Goal: Task Accomplishment & Management: Manage account settings

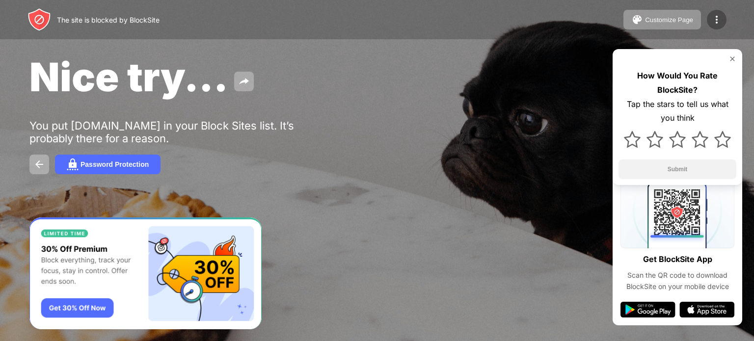
click at [717, 19] on img at bounding box center [717, 20] width 12 height 12
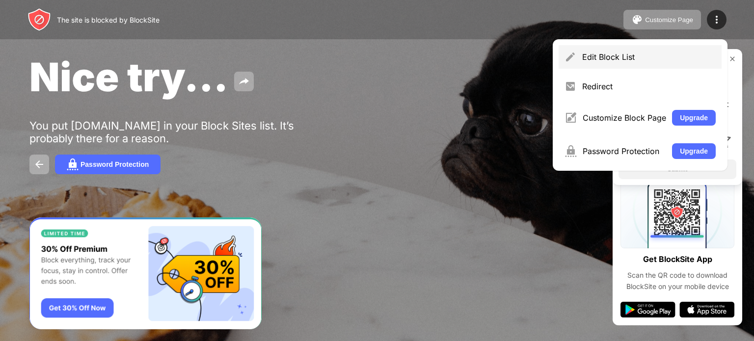
click at [650, 51] on div "Edit Block List" at bounding box center [640, 57] width 163 height 24
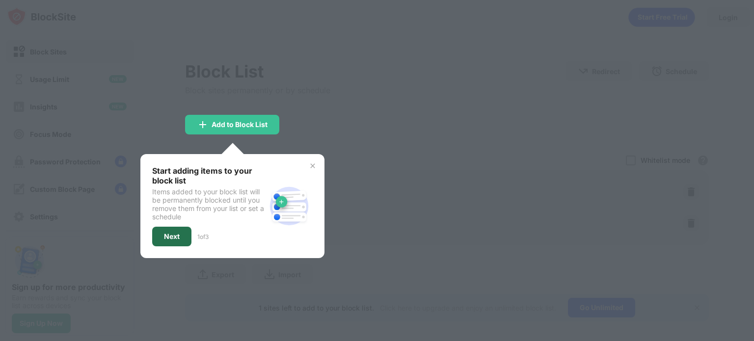
click at [176, 235] on div "Next" at bounding box center [172, 237] width 16 height 8
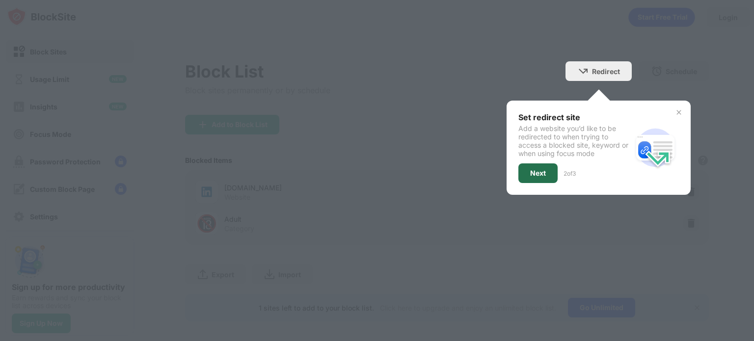
click at [538, 170] on div "Next" at bounding box center [539, 173] width 16 height 8
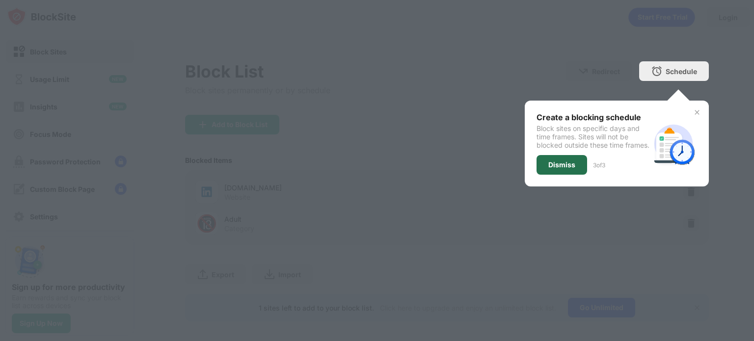
click at [538, 170] on div "Dismiss" at bounding box center [562, 165] width 51 height 20
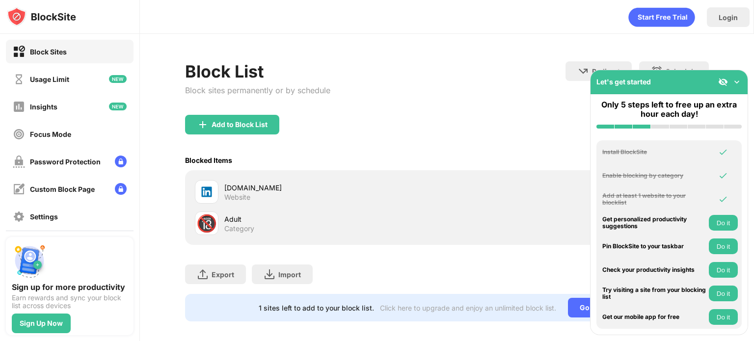
click at [735, 80] on img at bounding box center [737, 82] width 10 height 10
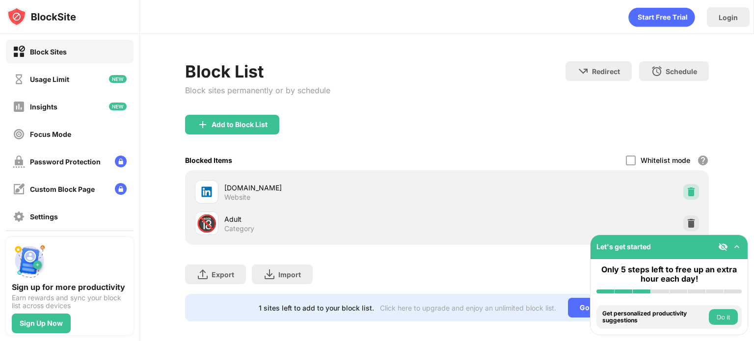
click at [687, 192] on img at bounding box center [692, 192] width 10 height 10
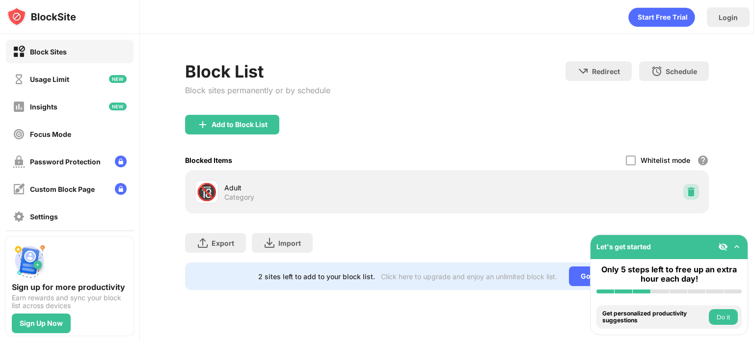
click at [692, 189] on img at bounding box center [692, 192] width 10 height 10
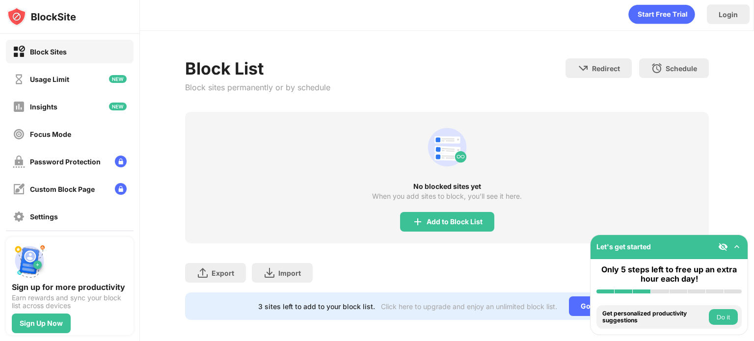
scroll to position [3, 0]
click at [449, 220] on div "Add to Block List" at bounding box center [455, 222] width 56 height 8
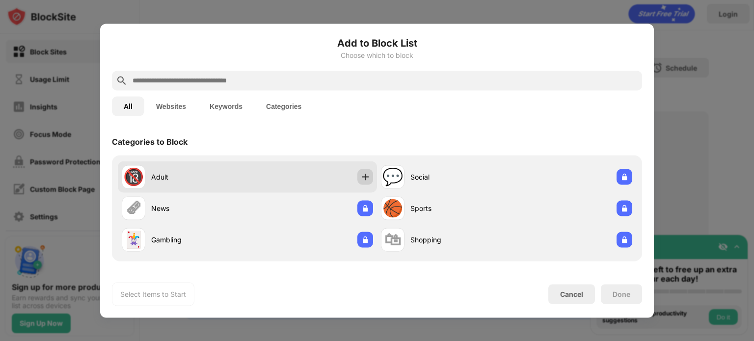
click at [361, 178] on img at bounding box center [366, 177] width 10 height 10
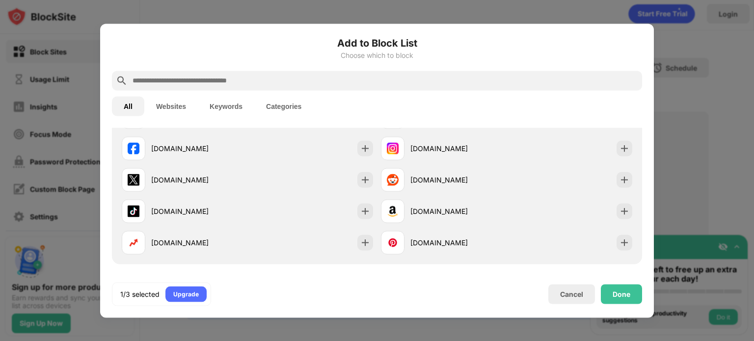
scroll to position [175, 0]
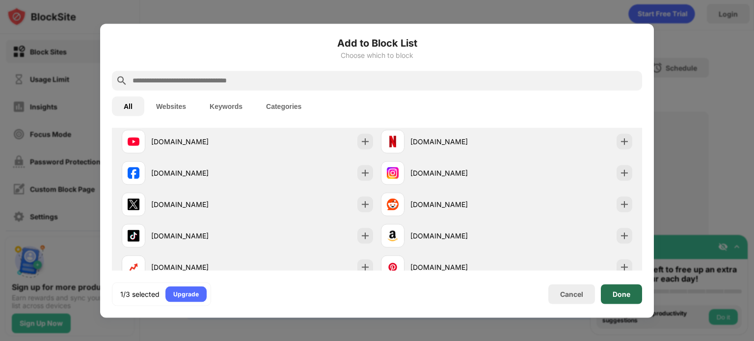
click at [602, 291] on div "Done" at bounding box center [621, 294] width 41 height 20
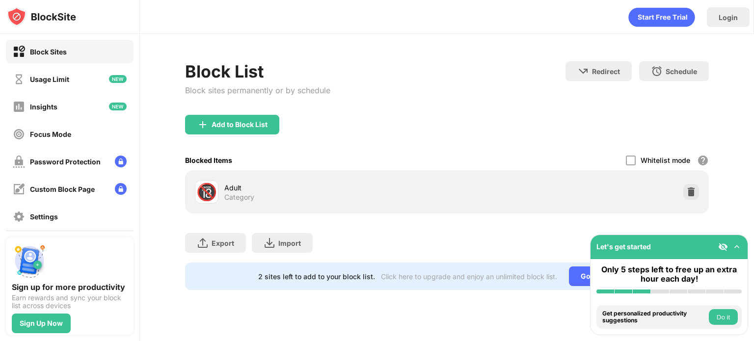
scroll to position [191, 0]
